Goal: Task Accomplishment & Management: Complete application form

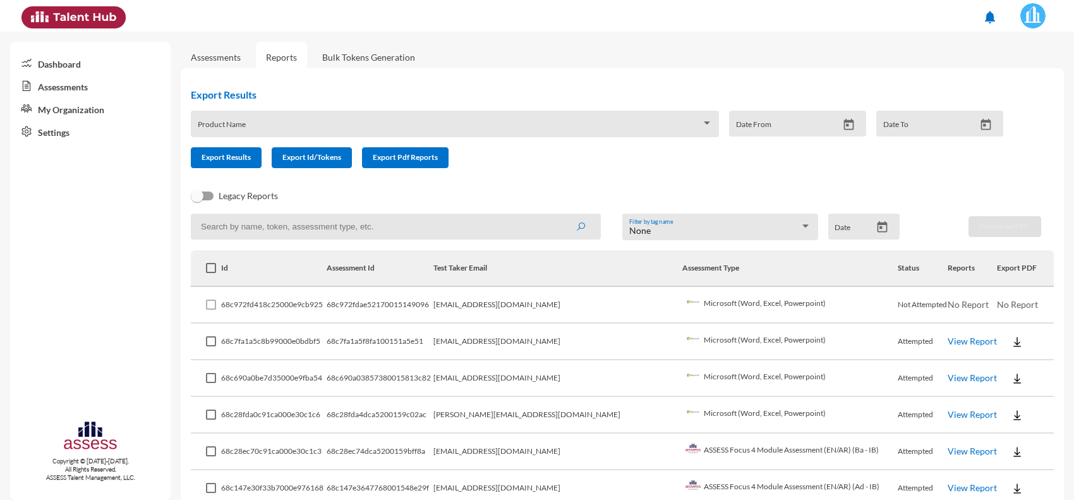
click at [229, 60] on link "Assessments" at bounding box center [216, 57] width 50 height 11
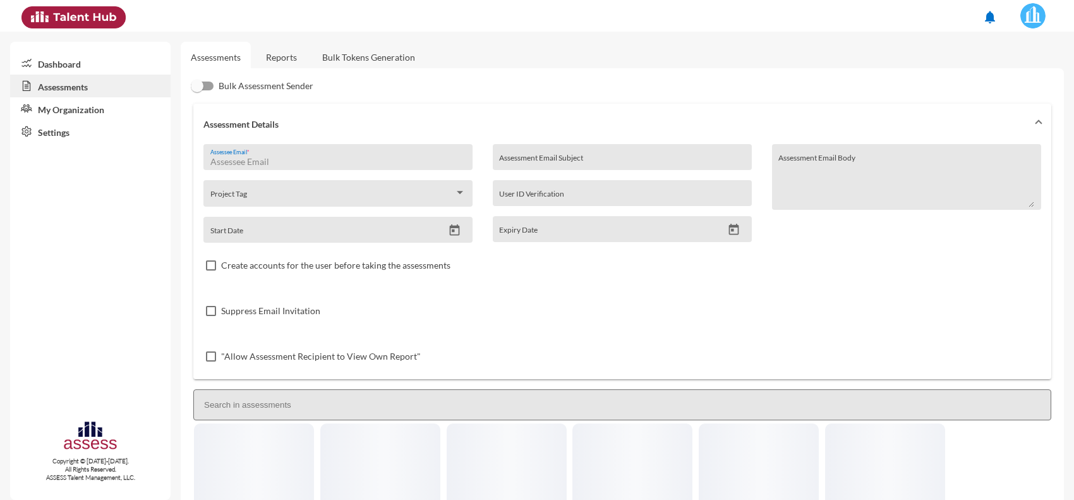
click at [338, 159] on input "Assessee Email *" at bounding box center [338, 162] width 256 height 10
type input "Doaasaedahmed@gmail.com"
click at [550, 339] on div ""Allow Assessment Recipient to View Own Report"" at bounding box center [623, 357] width 838 height 46
drag, startPoint x: 334, startPoint y: 159, endPoint x: 199, endPoint y: 149, distance: 135.0
click at [199, 149] on div "Doaasaedahmed@gmail.com Assessee Email * Project Tag Start Date Assessment Emai…" at bounding box center [622, 261] width 858 height 235
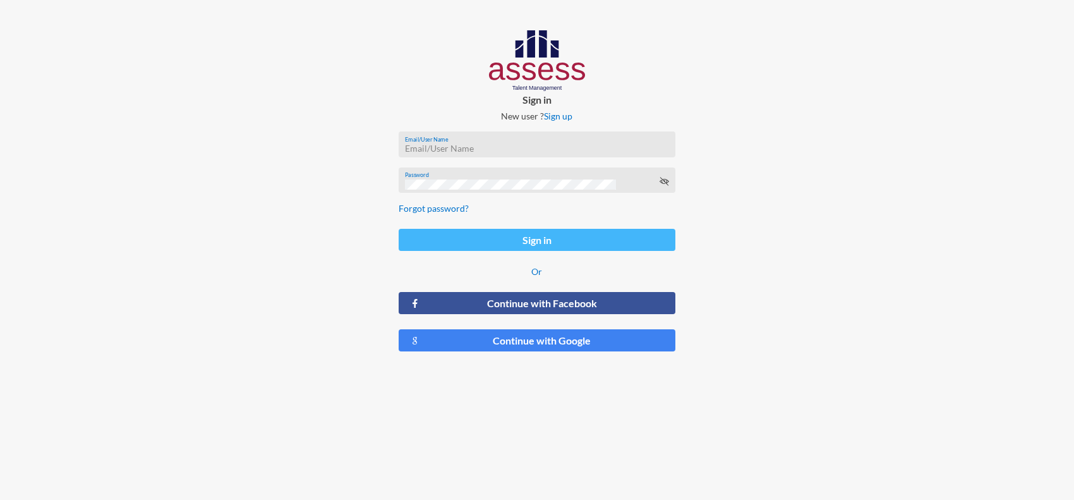
type input "[PERSON_NAME][EMAIL_ADDRESS][PERSON_NAME][DOMAIN_NAME]"
click at [494, 245] on button "Sign in" at bounding box center [537, 240] width 277 height 22
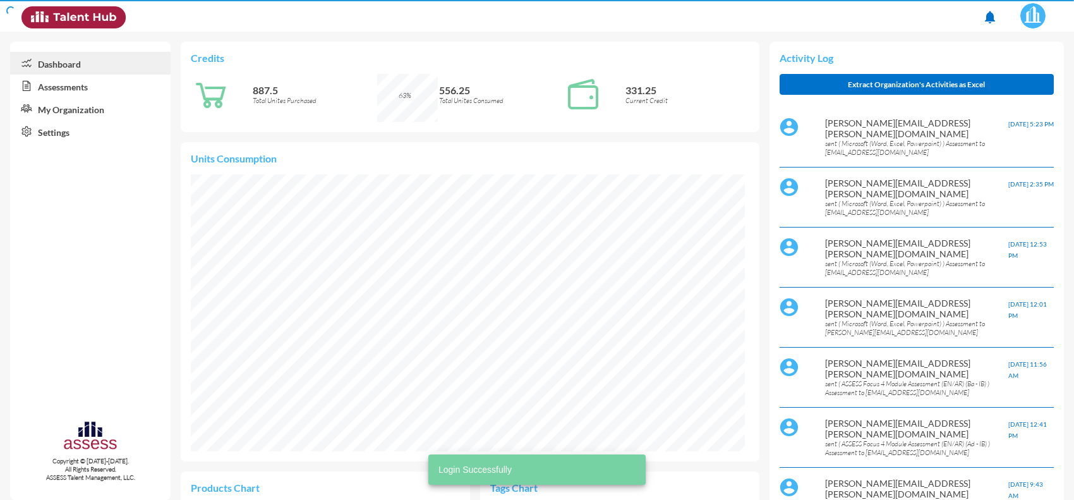
scroll to position [128, 257]
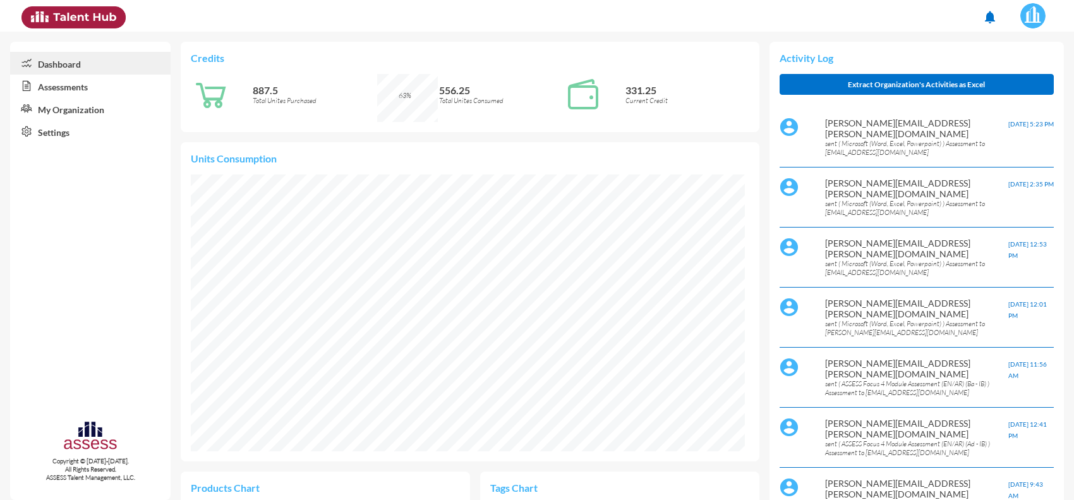
click at [55, 89] on link "Assessments" at bounding box center [90, 86] width 161 height 23
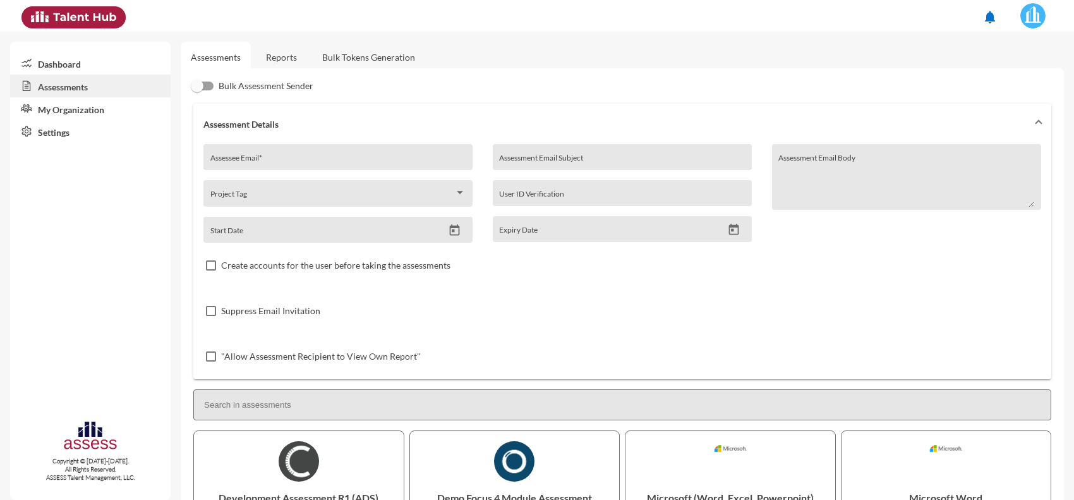
click at [313, 164] on input "Assessee Email *" at bounding box center [338, 162] width 256 height 10
paste input "Doaasaedahmed@gmail.com"
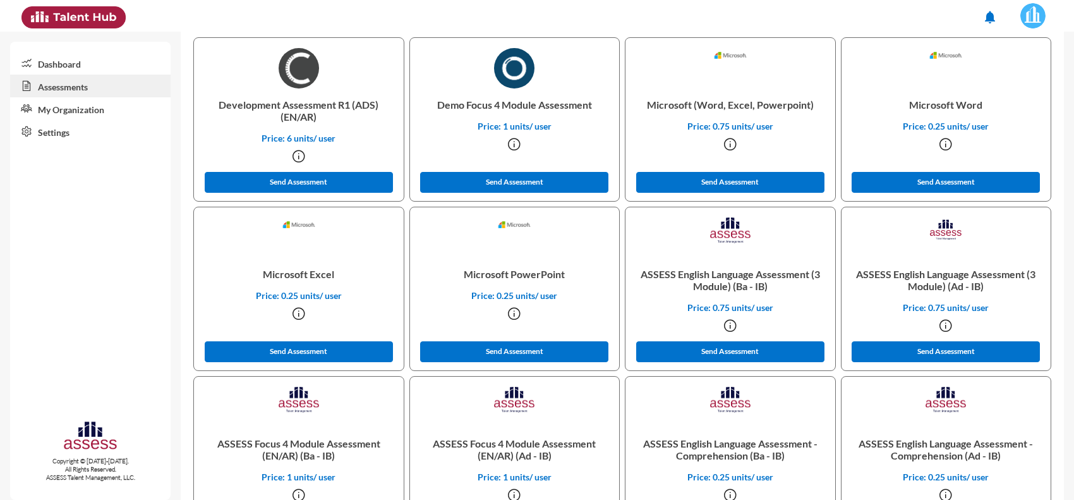
scroll to position [316, 0]
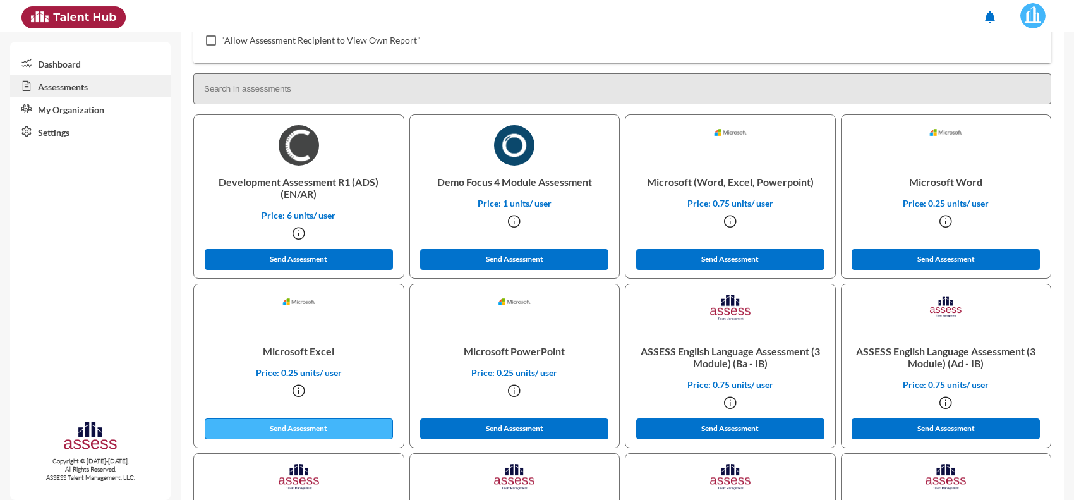
type input "Doaasaedahmed@gmail.com"
click at [317, 419] on button "Send Assessment" at bounding box center [299, 428] width 188 height 21
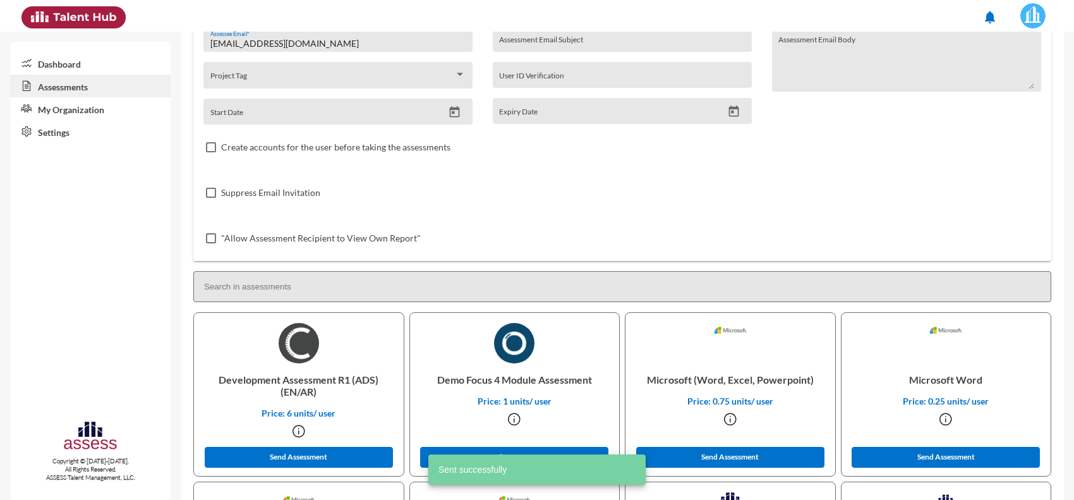
scroll to position [0, 0]
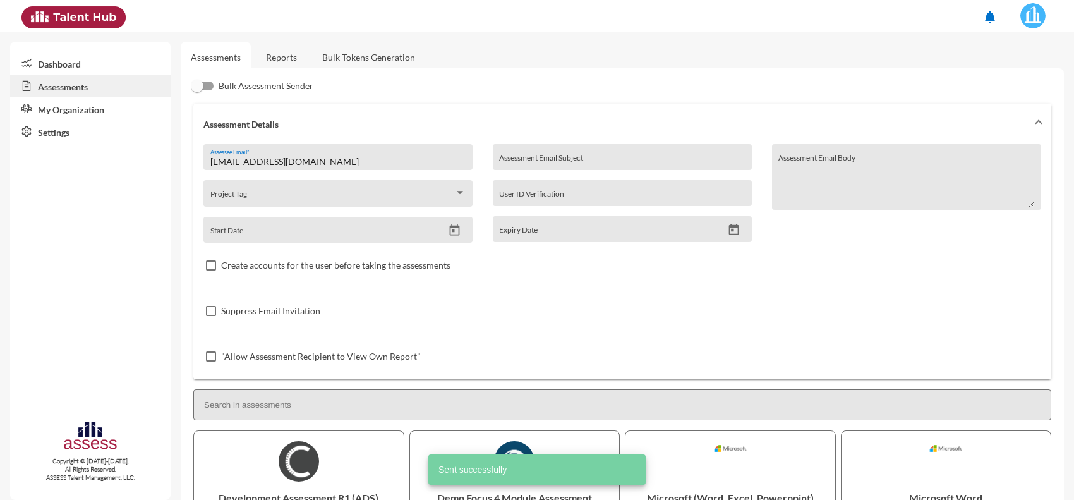
click at [288, 57] on link "Reports" at bounding box center [281, 57] width 51 height 31
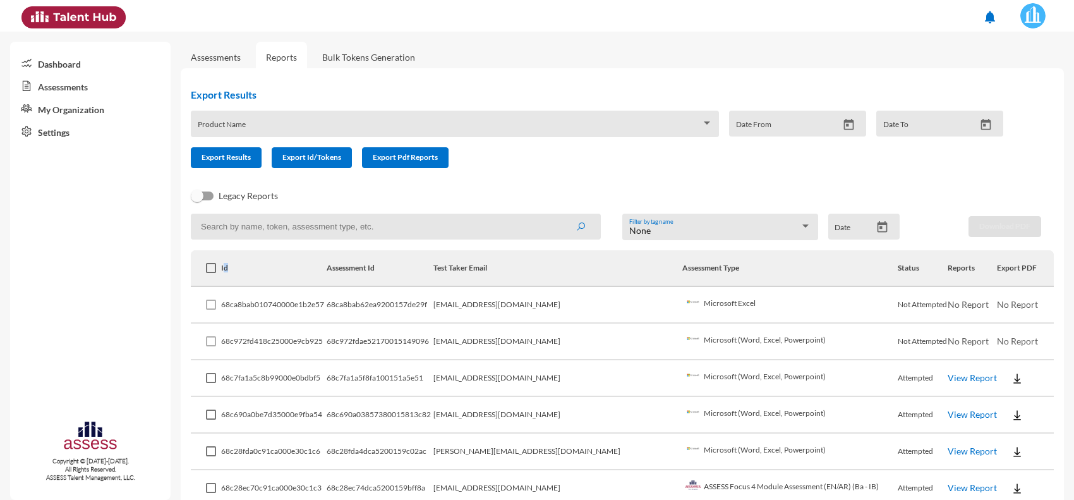
drag, startPoint x: 231, startPoint y: 267, endPoint x: 250, endPoint y: 254, distance: 22.6
click at [250, 254] on th "Id" at bounding box center [273, 268] width 105 height 37
drag, startPoint x: 245, startPoint y: 260, endPoint x: 204, endPoint y: 356, distance: 104.2
click at [245, 261] on th "Id" at bounding box center [273, 268] width 105 height 37
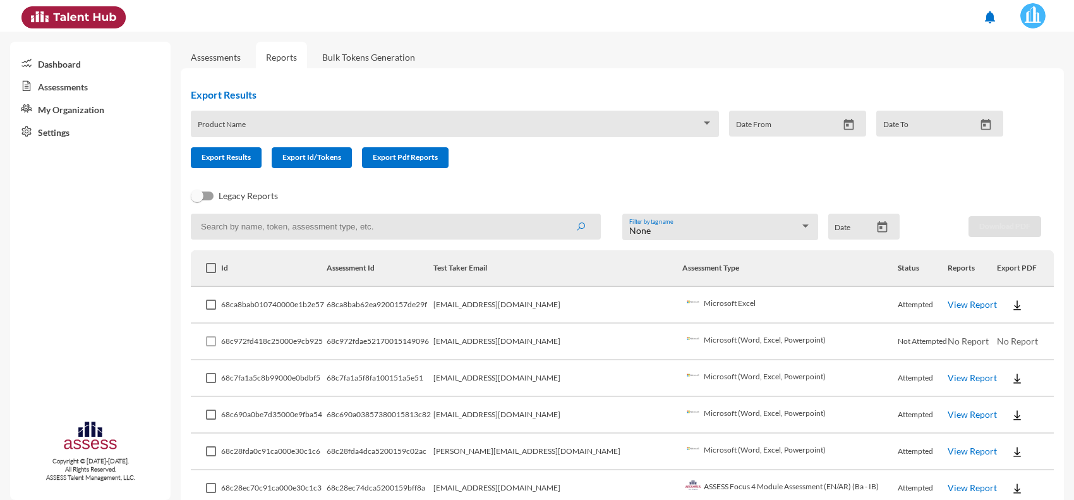
click at [958, 308] on link "View Report" at bounding box center [972, 304] width 49 height 11
click at [209, 54] on link "Assessments" at bounding box center [216, 57] width 50 height 11
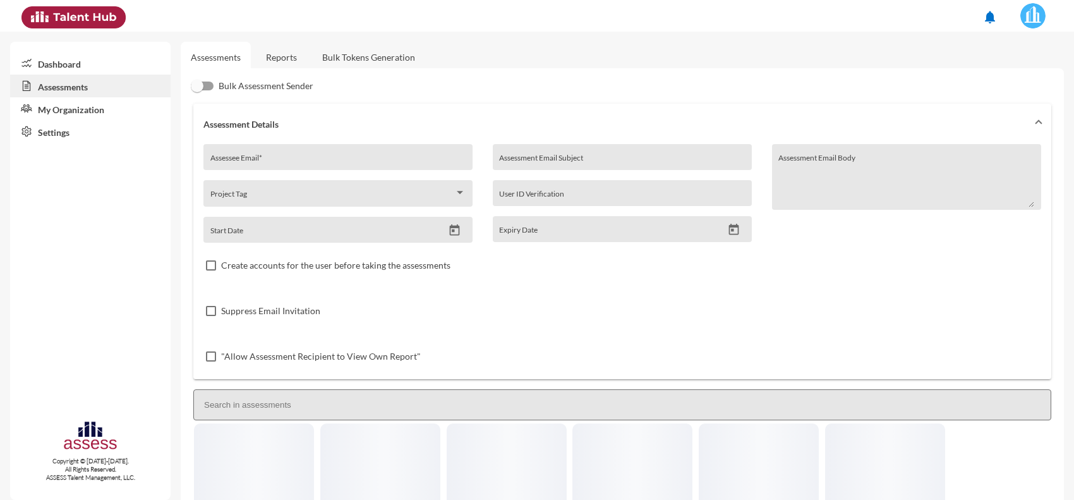
click at [326, 164] on input "Assessee Email *" at bounding box center [338, 162] width 256 height 10
paste input "Samarksallam94@gmail.com"
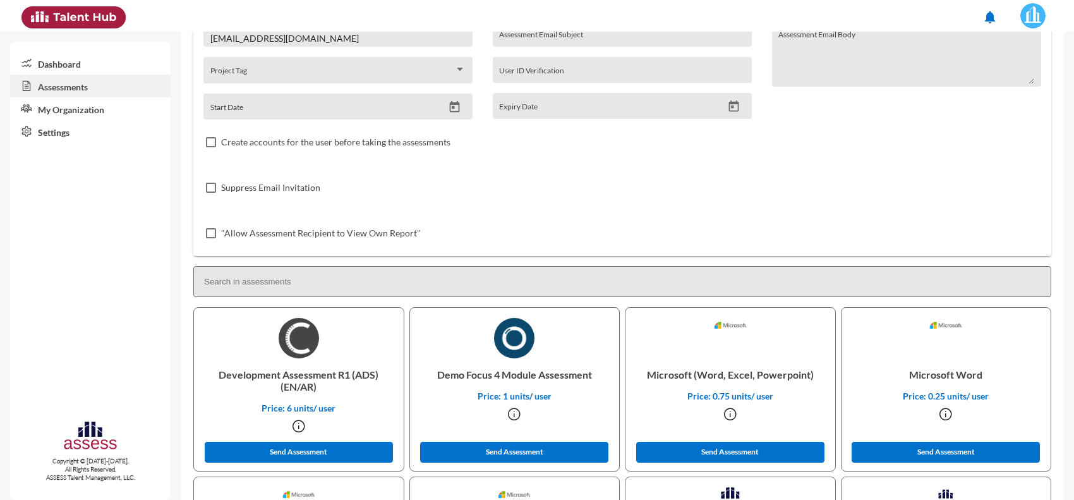
scroll to position [158, 0]
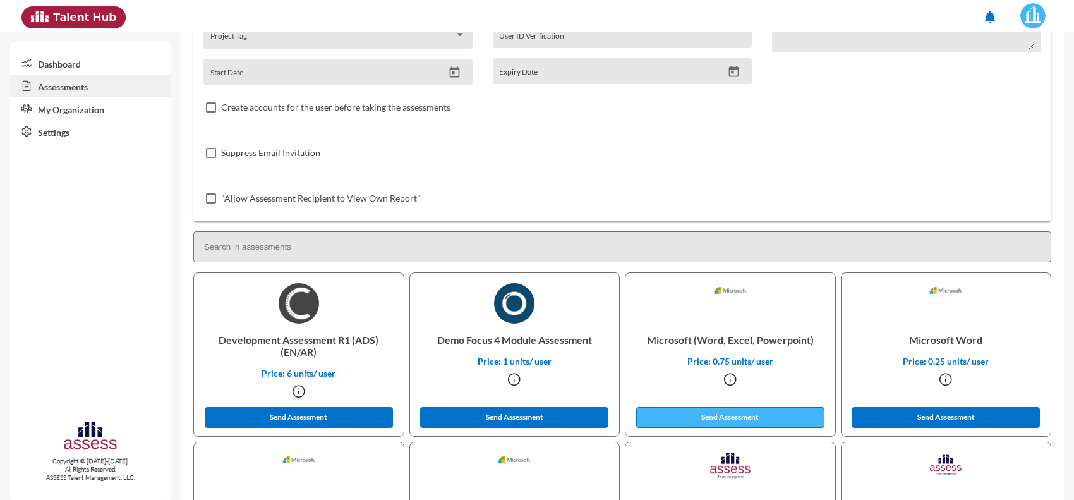
type input "Samarksallam94@gmail.com"
click at [721, 409] on button "Send Assessment" at bounding box center [730, 417] width 188 height 21
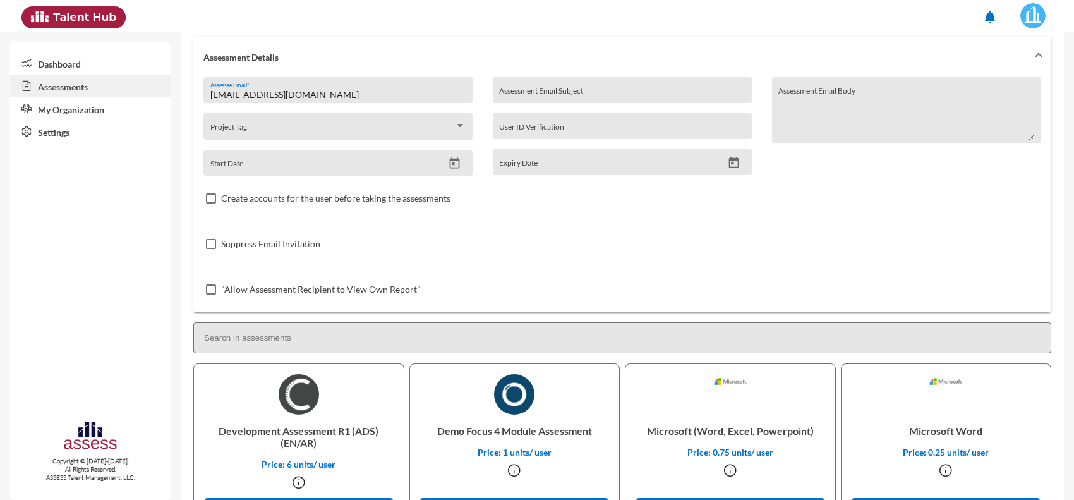
scroll to position [0, 0]
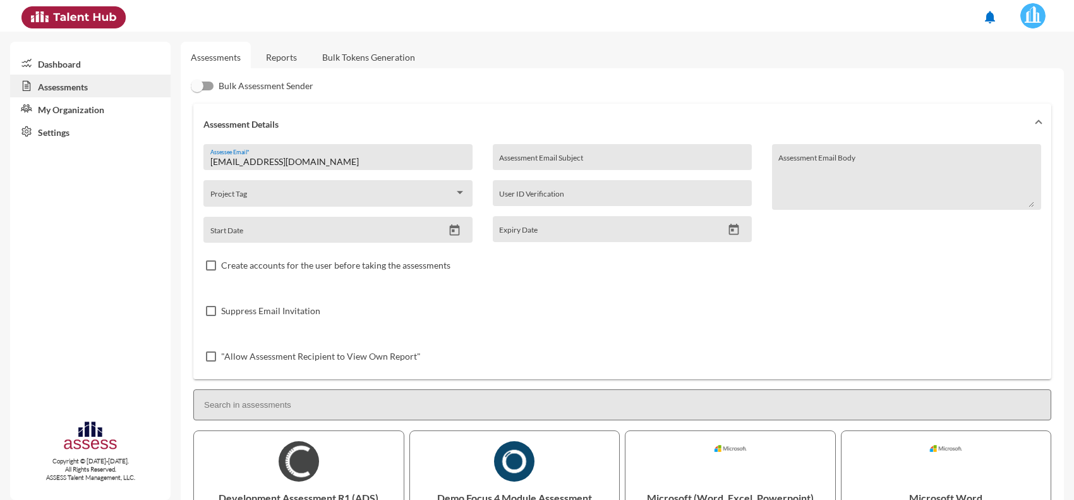
click at [297, 54] on link "Reports" at bounding box center [281, 57] width 51 height 31
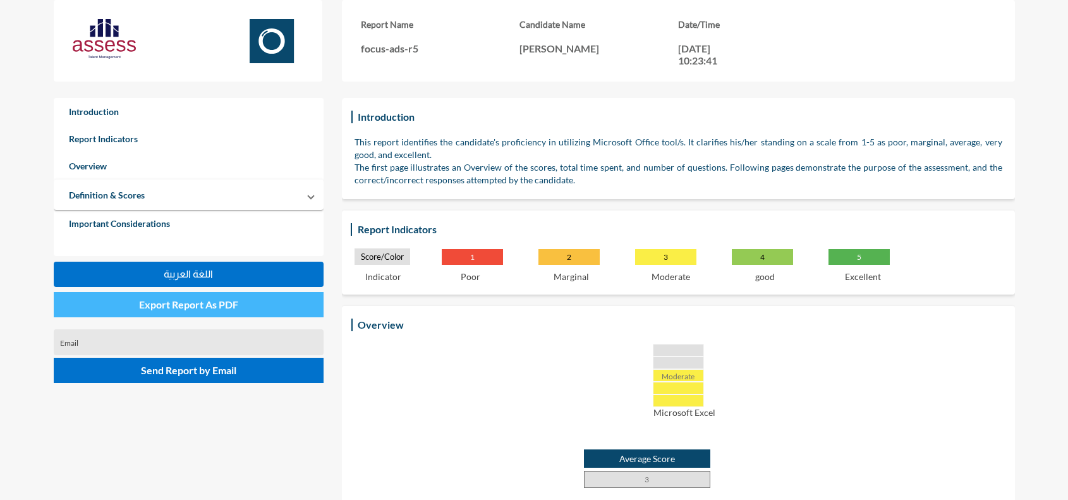
click at [215, 312] on button "Export Report As PDF" at bounding box center [189, 304] width 271 height 25
